Goal: Navigation & Orientation: Find specific page/section

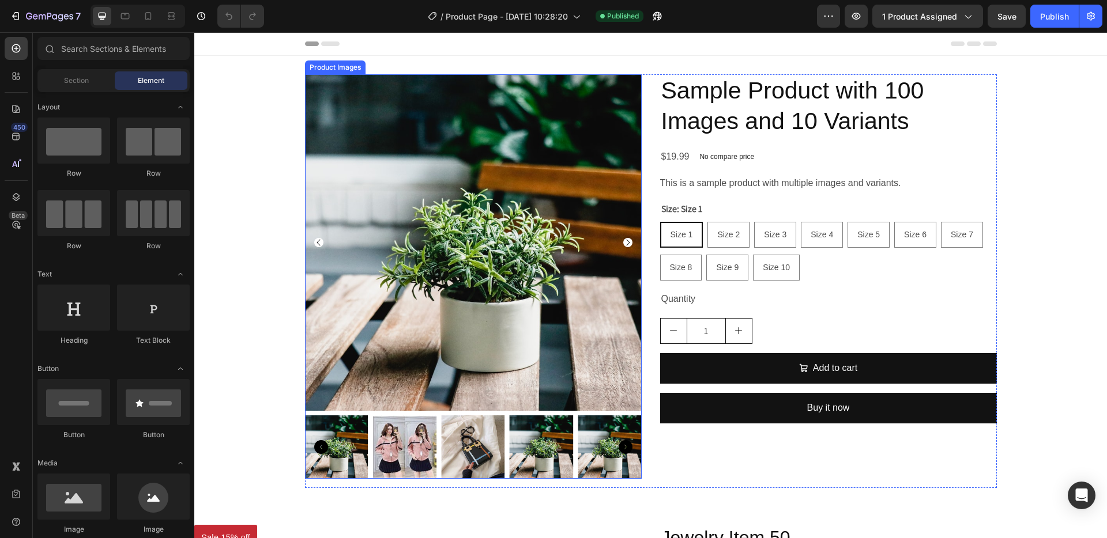
click at [625, 244] on icon "Carousel Next Arrow" at bounding box center [627, 242] width 9 height 9
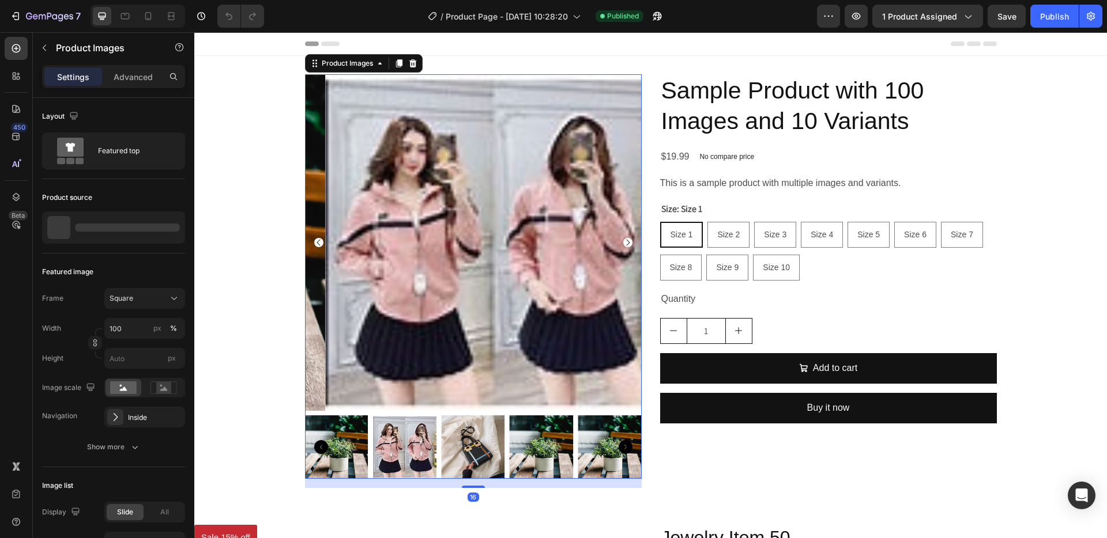
click at [625, 244] on icon "Carousel Next Arrow" at bounding box center [627, 242] width 9 height 9
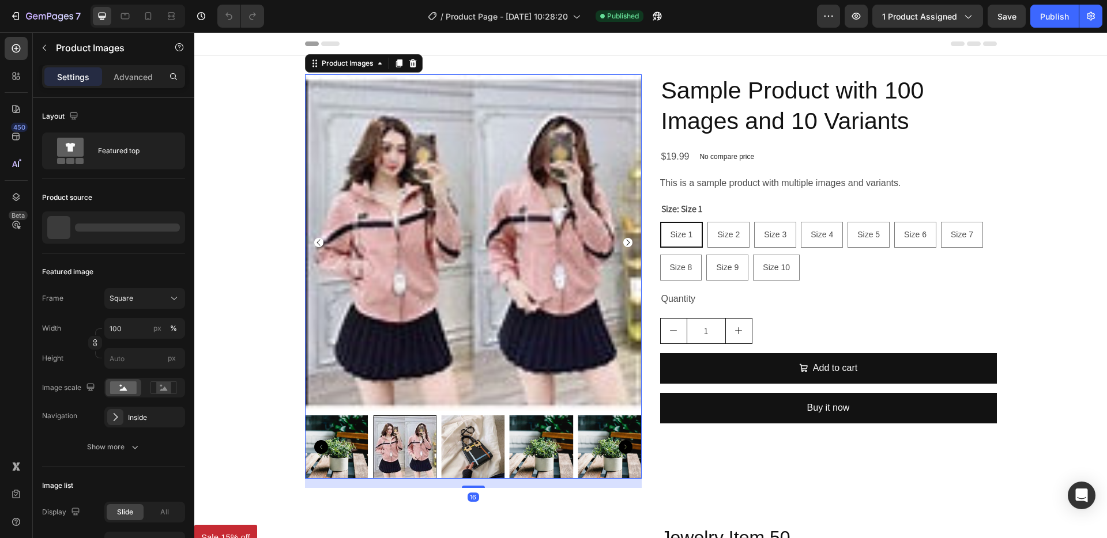
click at [625, 244] on icon "Carousel Next Arrow" at bounding box center [627, 242] width 9 height 9
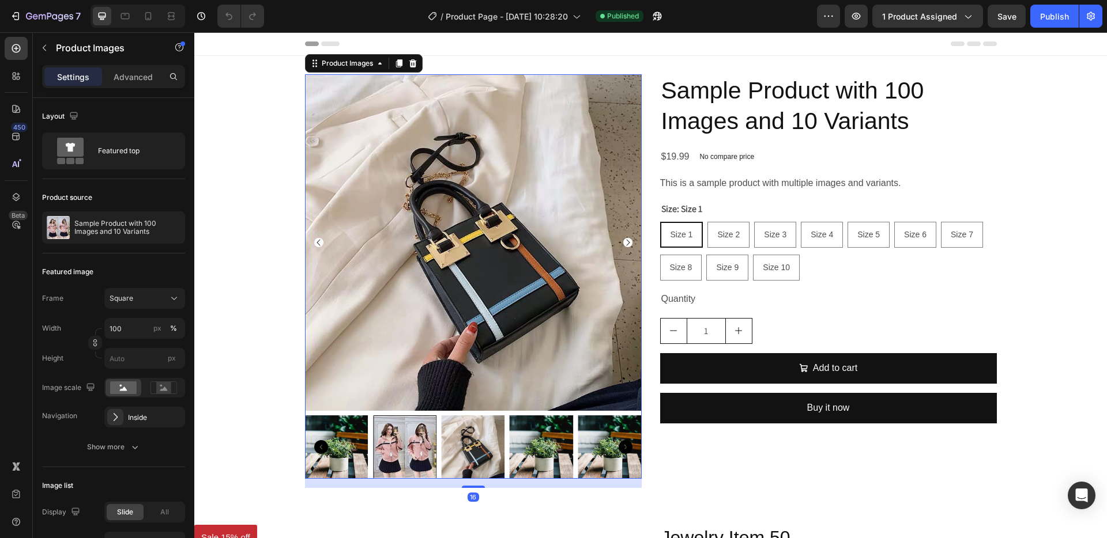
click at [625, 244] on icon "Carousel Next Arrow" at bounding box center [627, 242] width 9 height 9
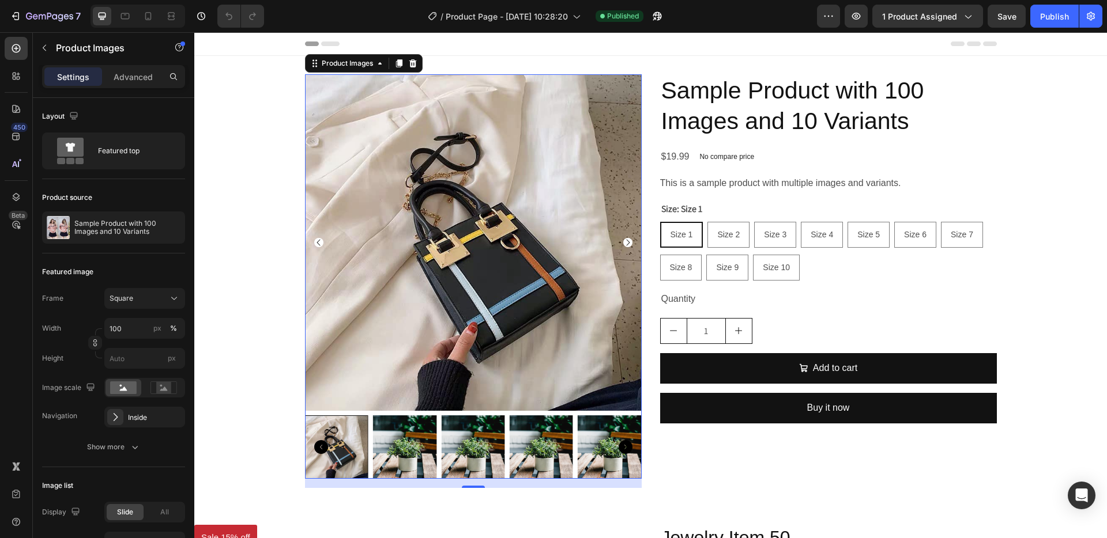
click at [625, 244] on icon "Carousel Next Arrow" at bounding box center [627, 242] width 9 height 9
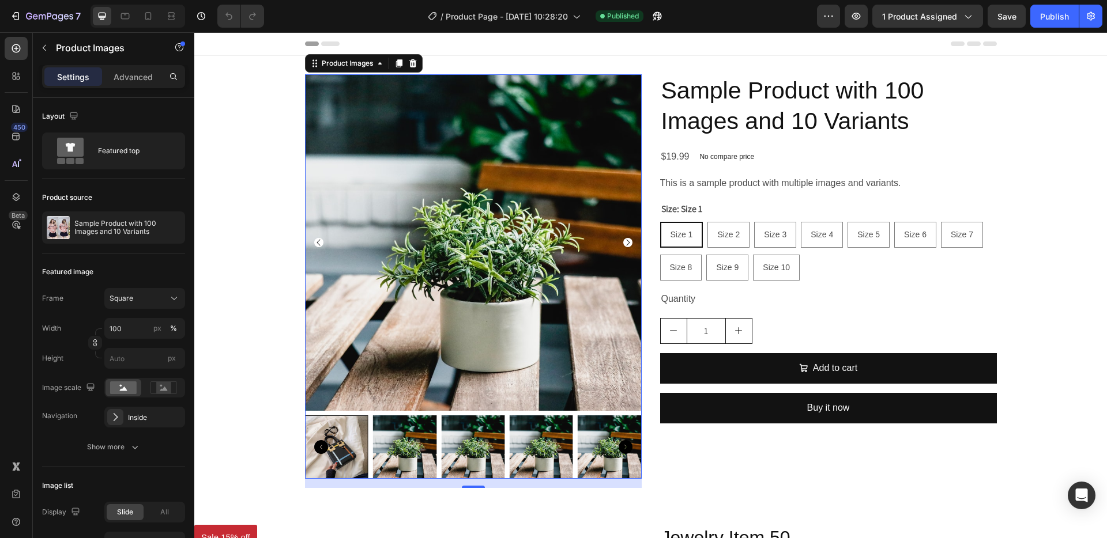
click at [625, 244] on icon "Carousel Next Arrow" at bounding box center [627, 242] width 9 height 9
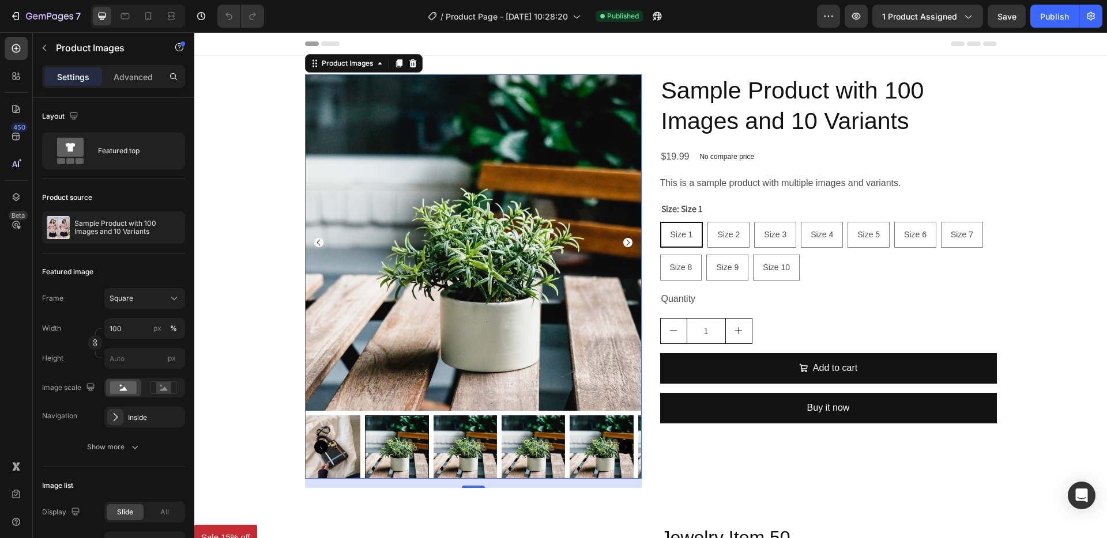
click at [625, 244] on icon "Carousel Next Arrow" at bounding box center [627, 242] width 9 height 9
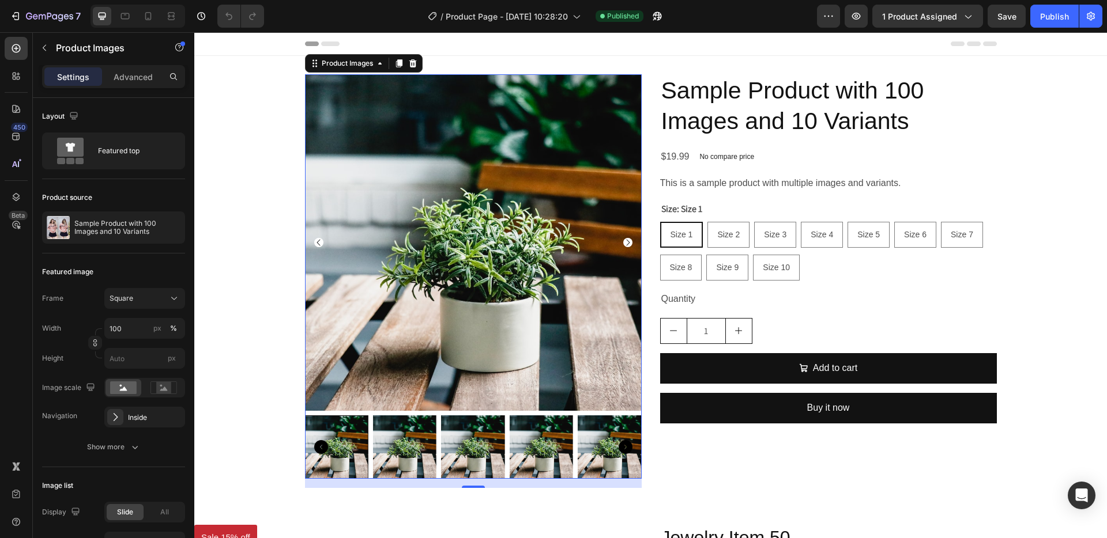
click at [625, 244] on icon "Carousel Next Arrow" at bounding box center [627, 242] width 9 height 9
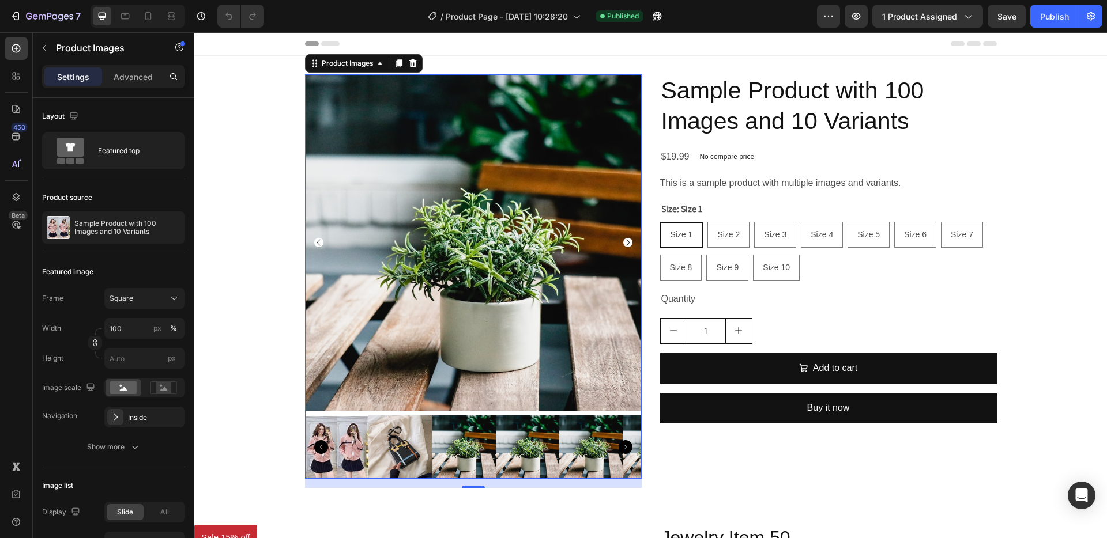
click at [625, 244] on icon "Carousel Next Arrow" at bounding box center [627, 242] width 9 height 9
